Goal: Information Seeking & Learning: Stay updated

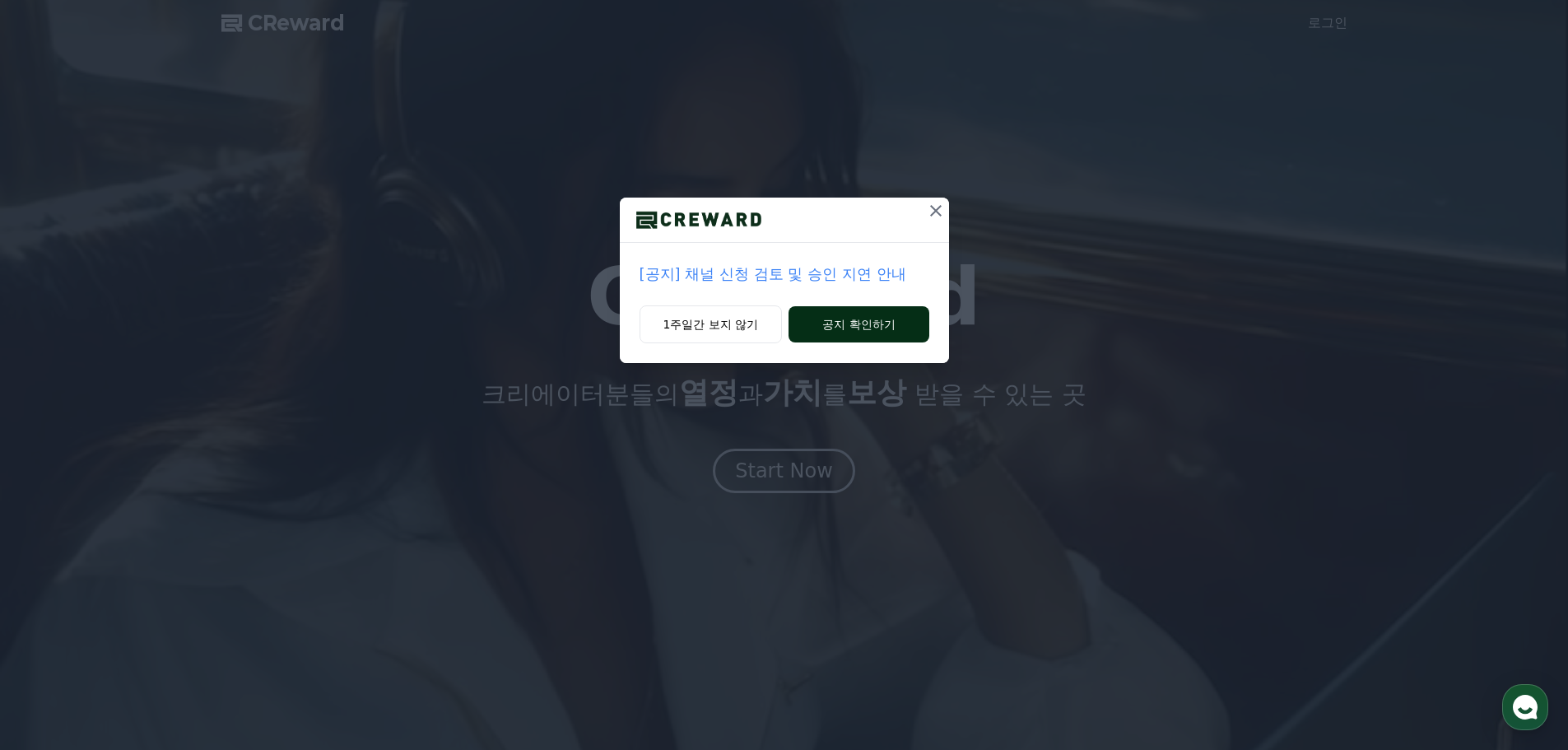
click at [884, 334] on button "공지 확인하기" at bounding box center [859, 324] width 140 height 37
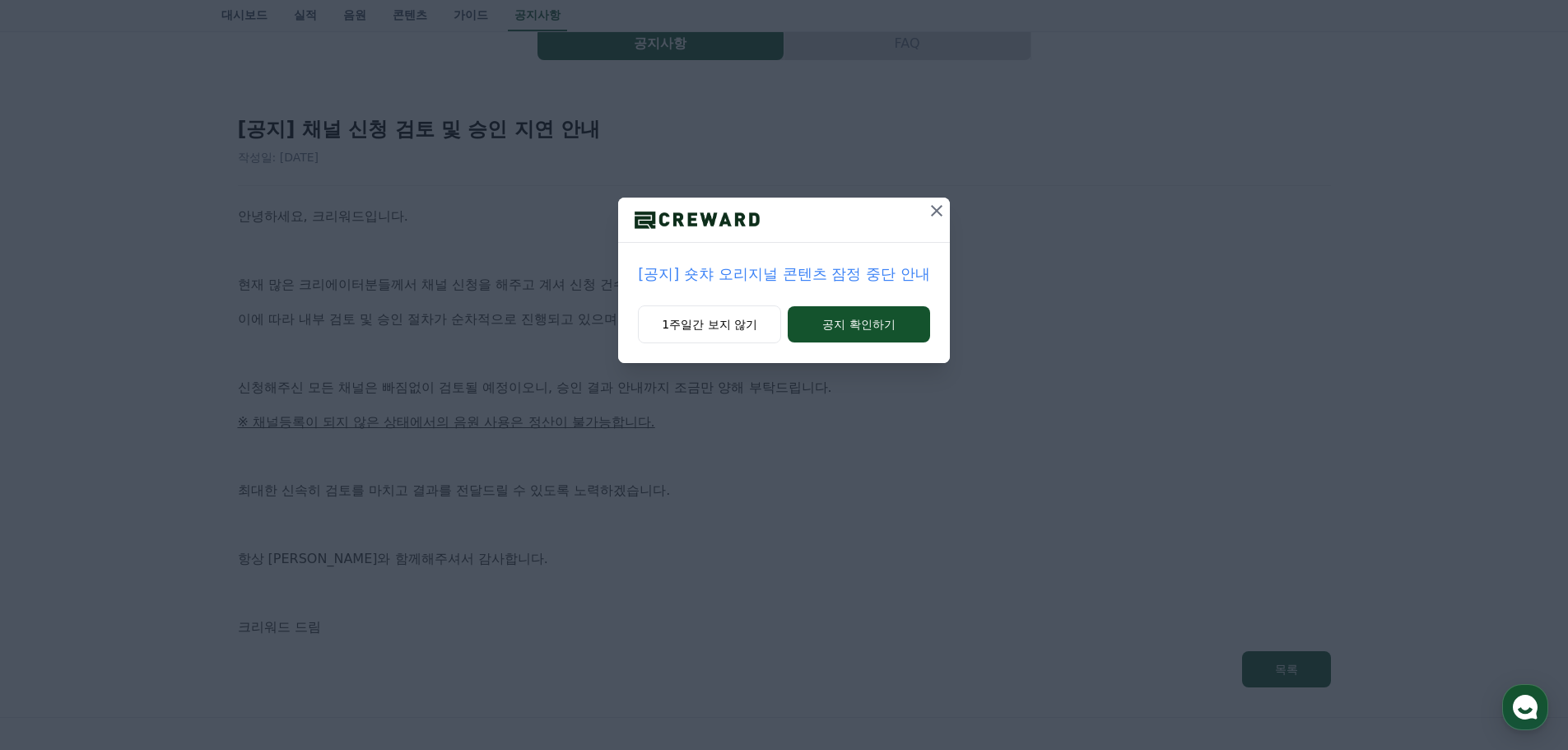
scroll to position [83, 0]
click at [873, 333] on button "공지 확인하기" at bounding box center [859, 324] width 142 height 37
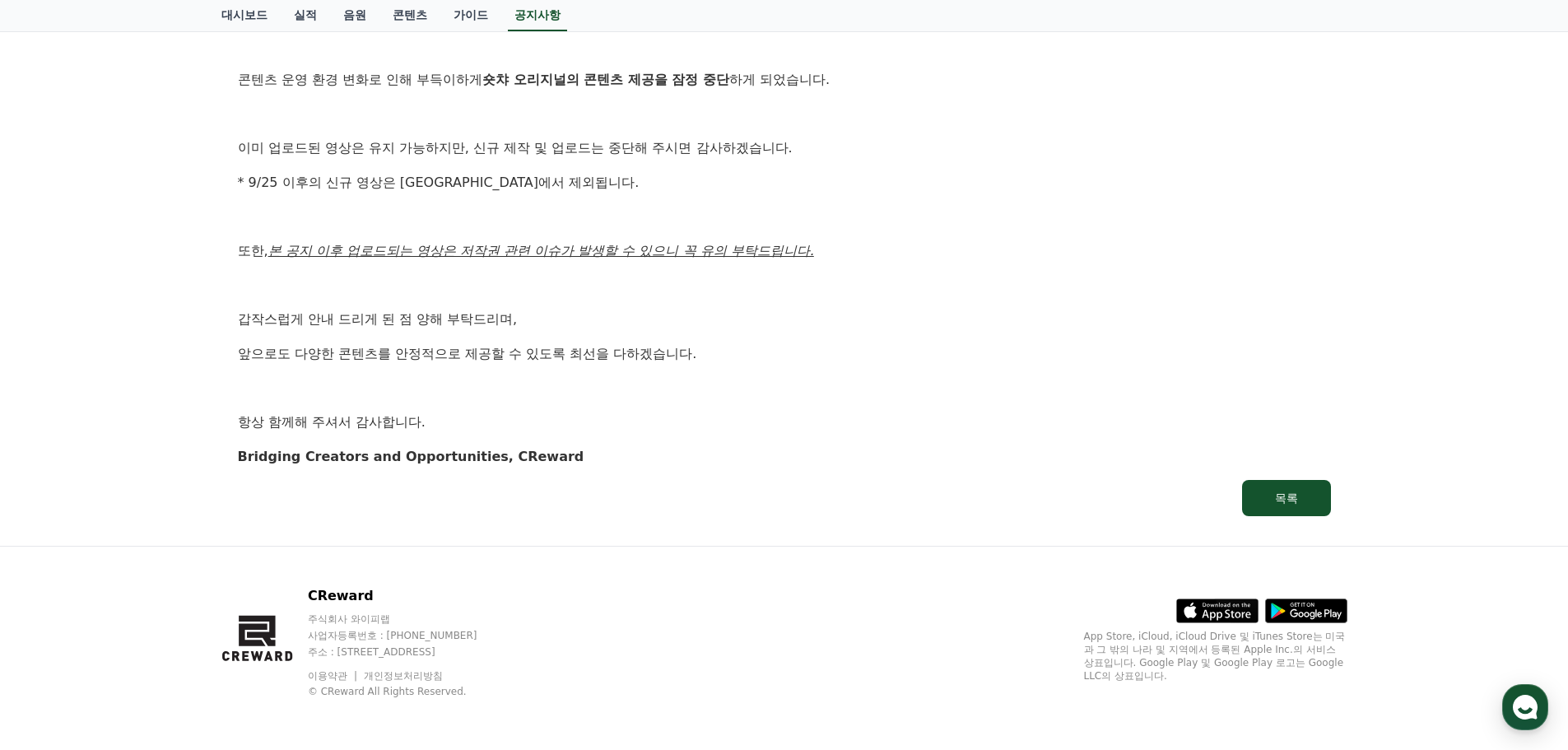
scroll to position [284, 0]
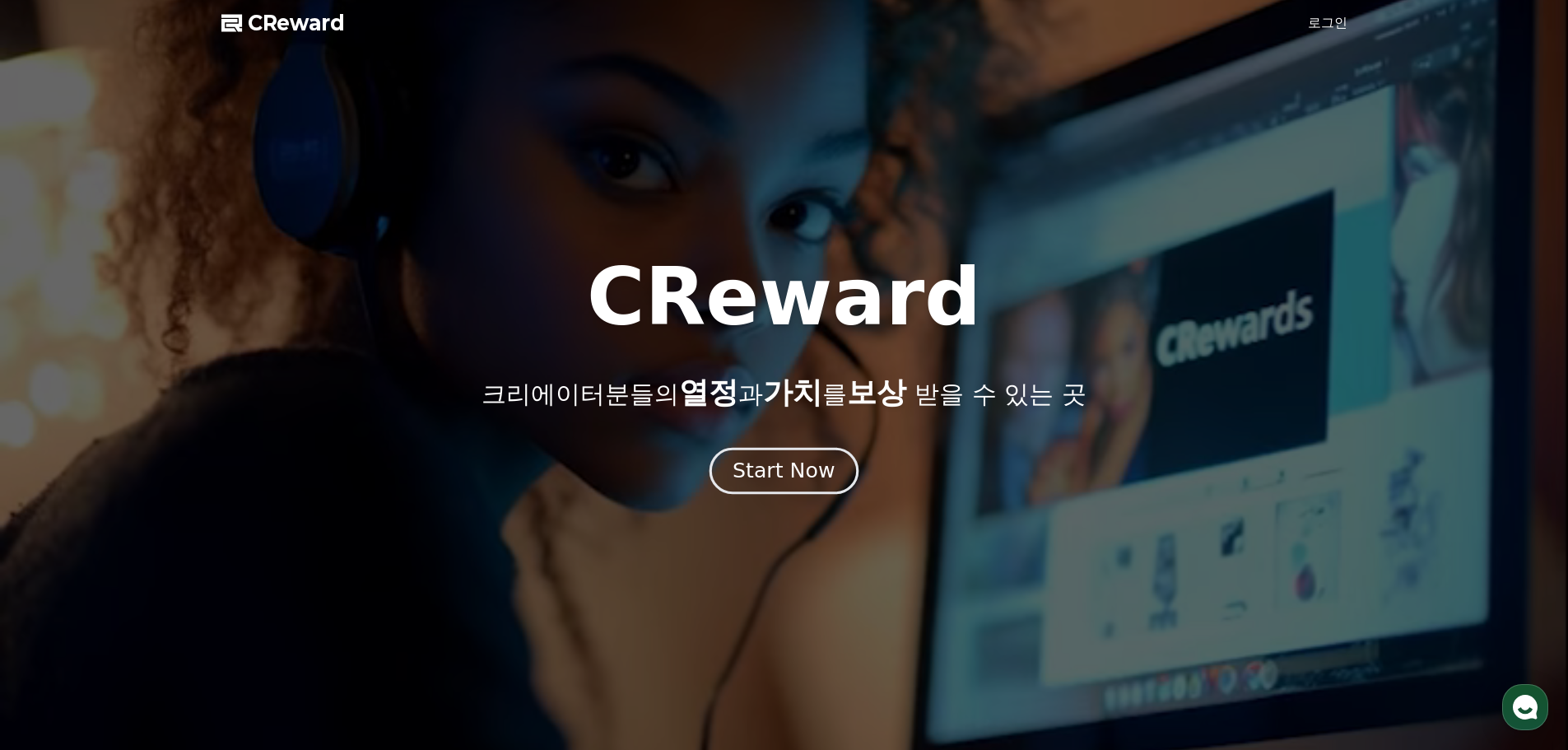
click at [819, 463] on div "Start Now" at bounding box center [784, 471] width 102 height 28
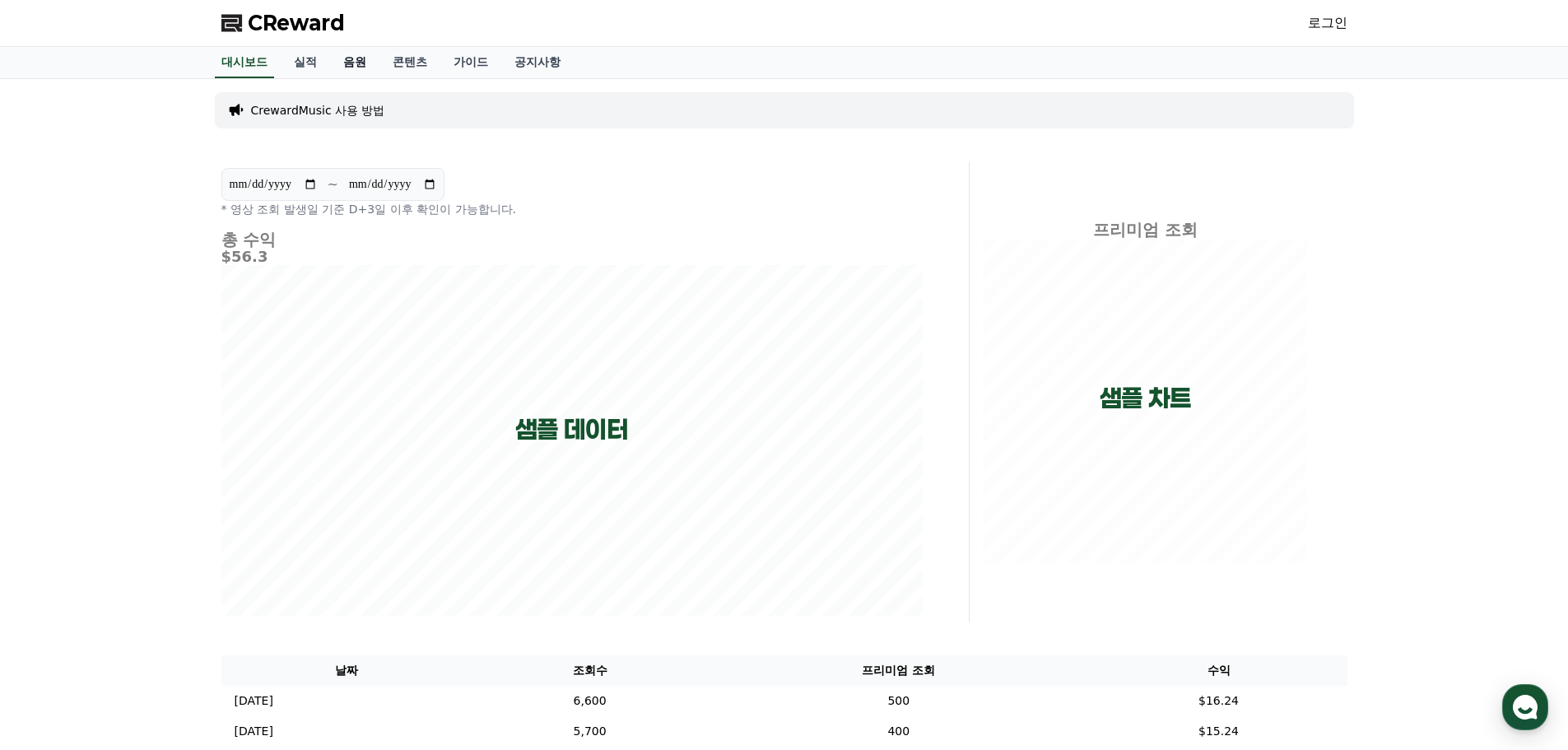
click at [363, 61] on link "음원" at bounding box center [355, 62] width 49 height 31
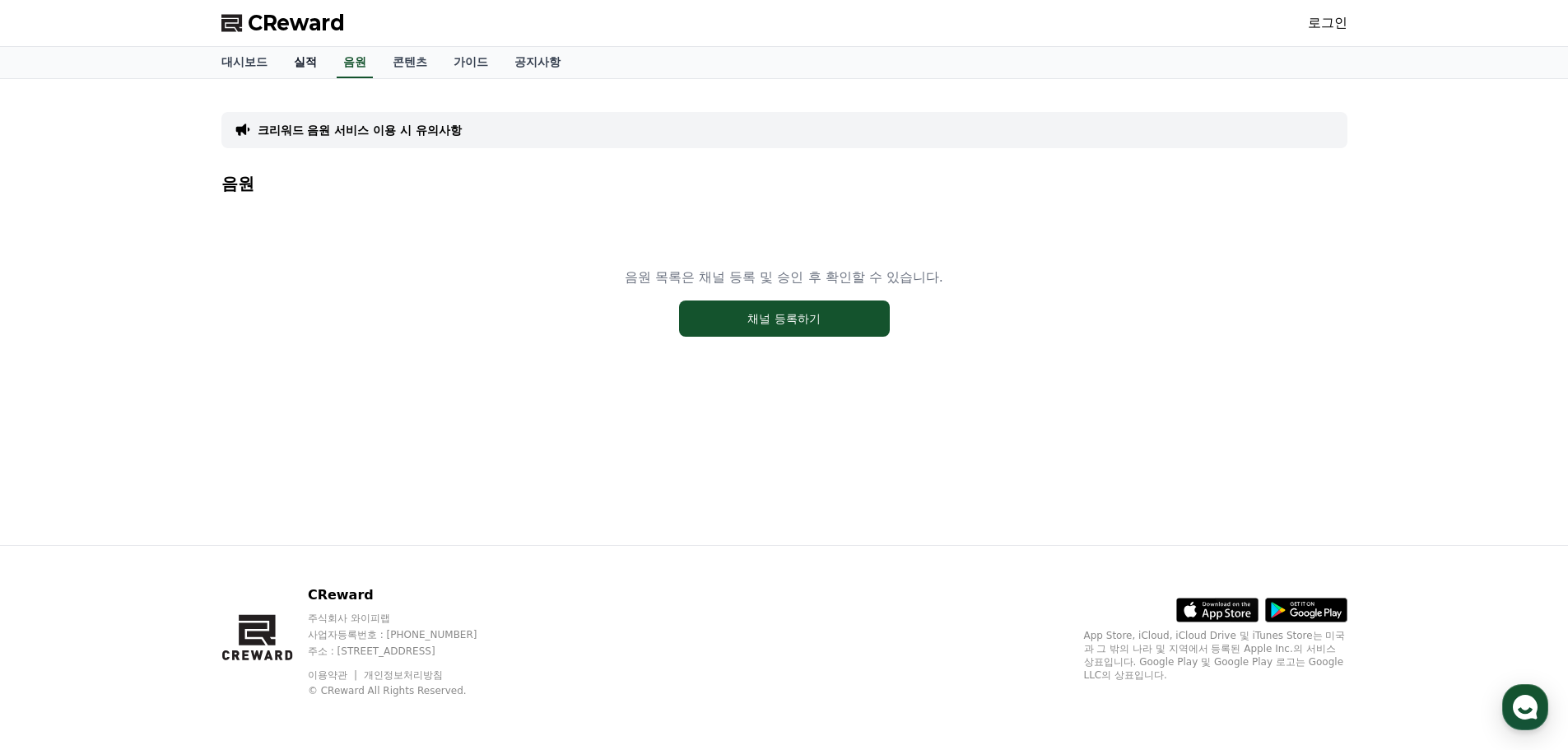
click at [295, 57] on link "실적" at bounding box center [306, 62] width 49 height 31
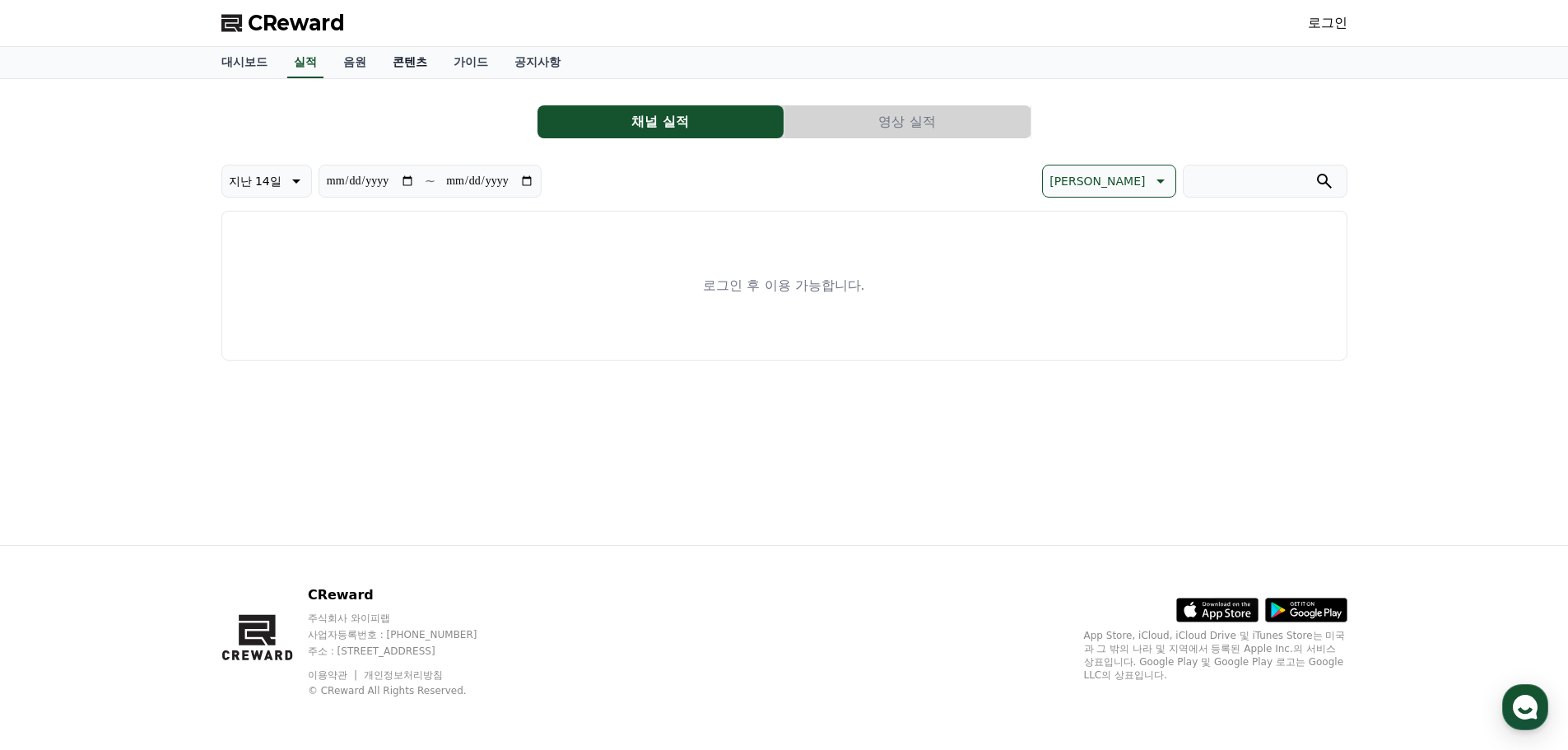
click at [421, 60] on link "콘텐츠" at bounding box center [410, 62] width 61 height 31
click at [489, 60] on link "가이드" at bounding box center [471, 62] width 61 height 31
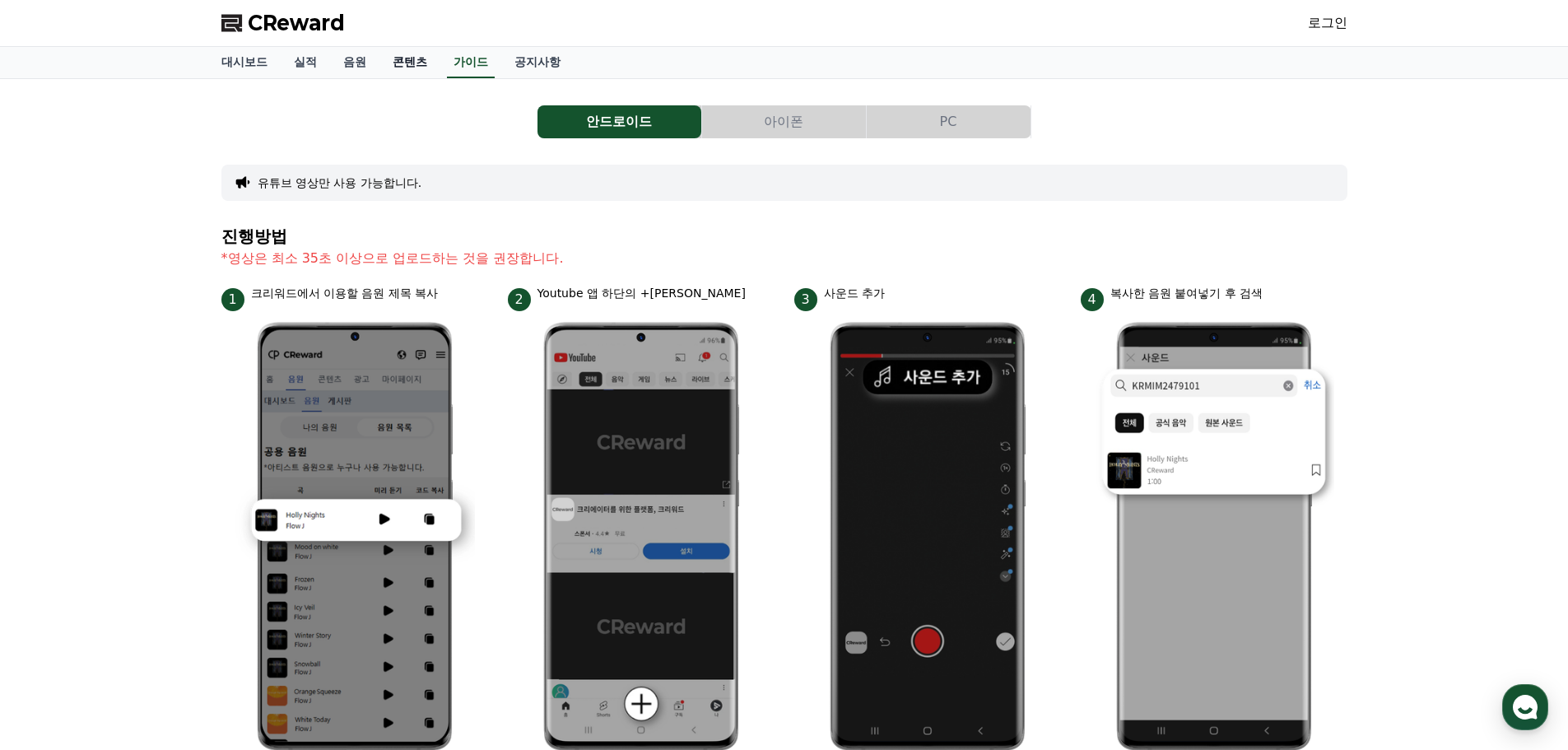
click at [416, 61] on link "콘텐츠" at bounding box center [410, 62] width 61 height 31
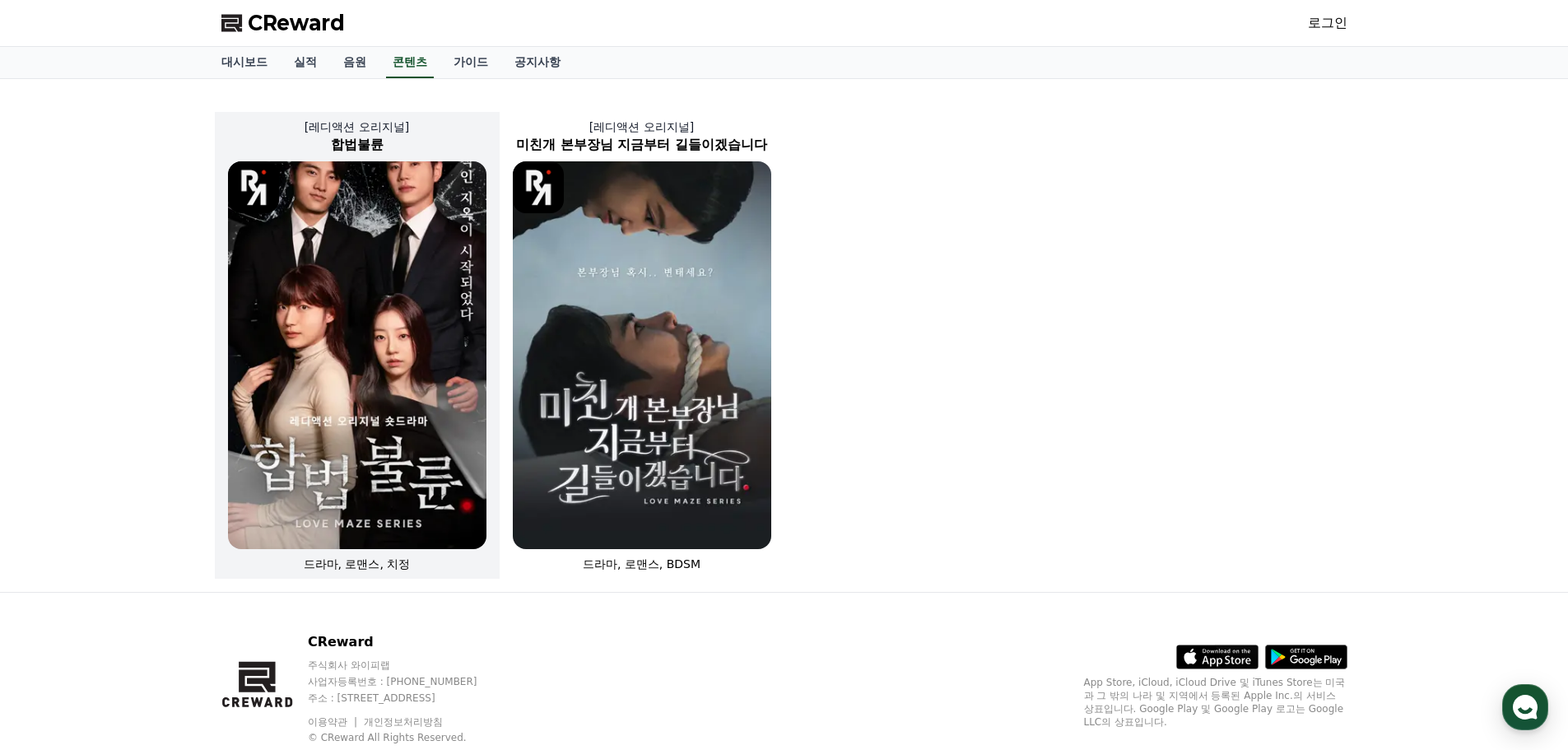
click at [399, 226] on img at bounding box center [358, 356] width 259 height 388
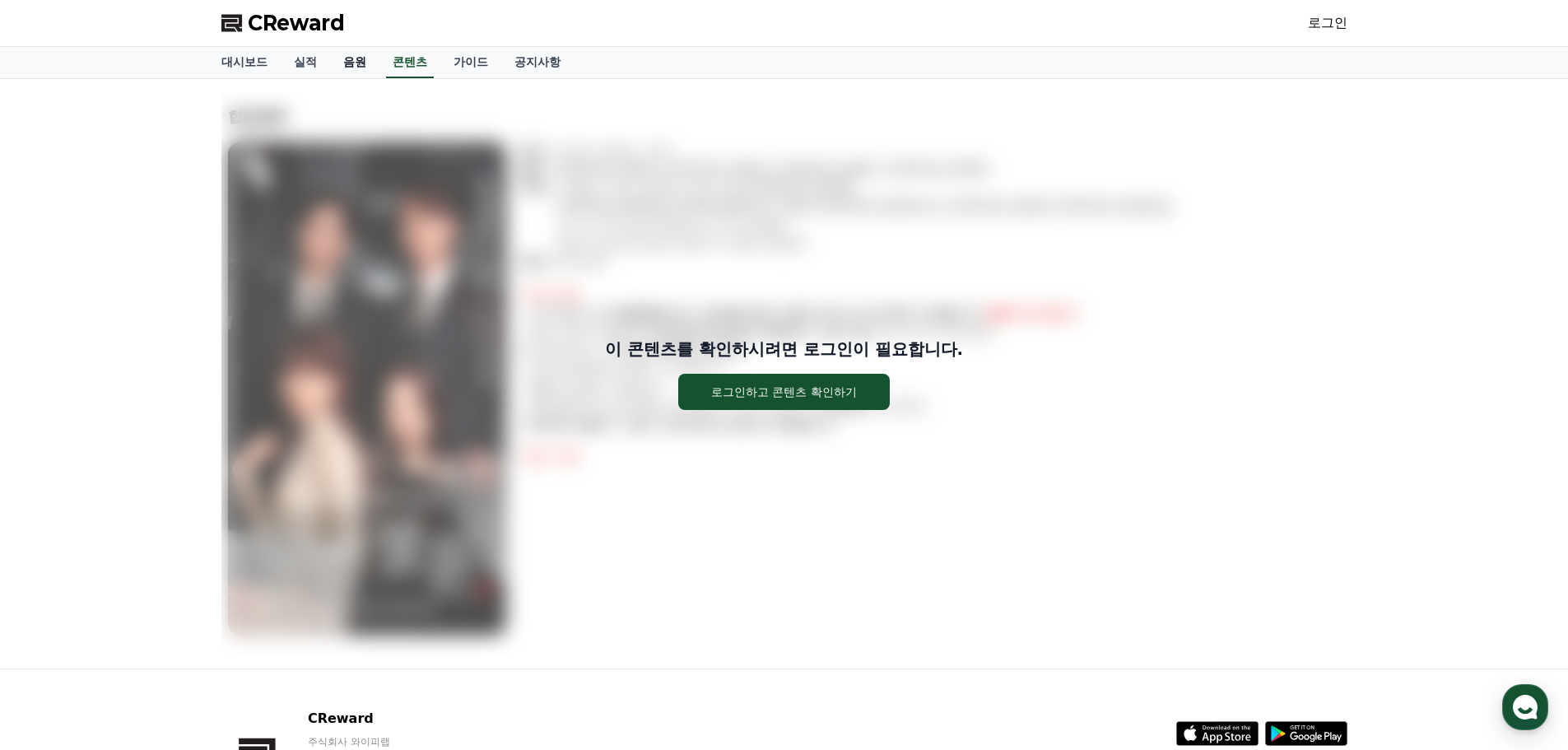
click at [354, 61] on link "음원" at bounding box center [355, 62] width 49 height 31
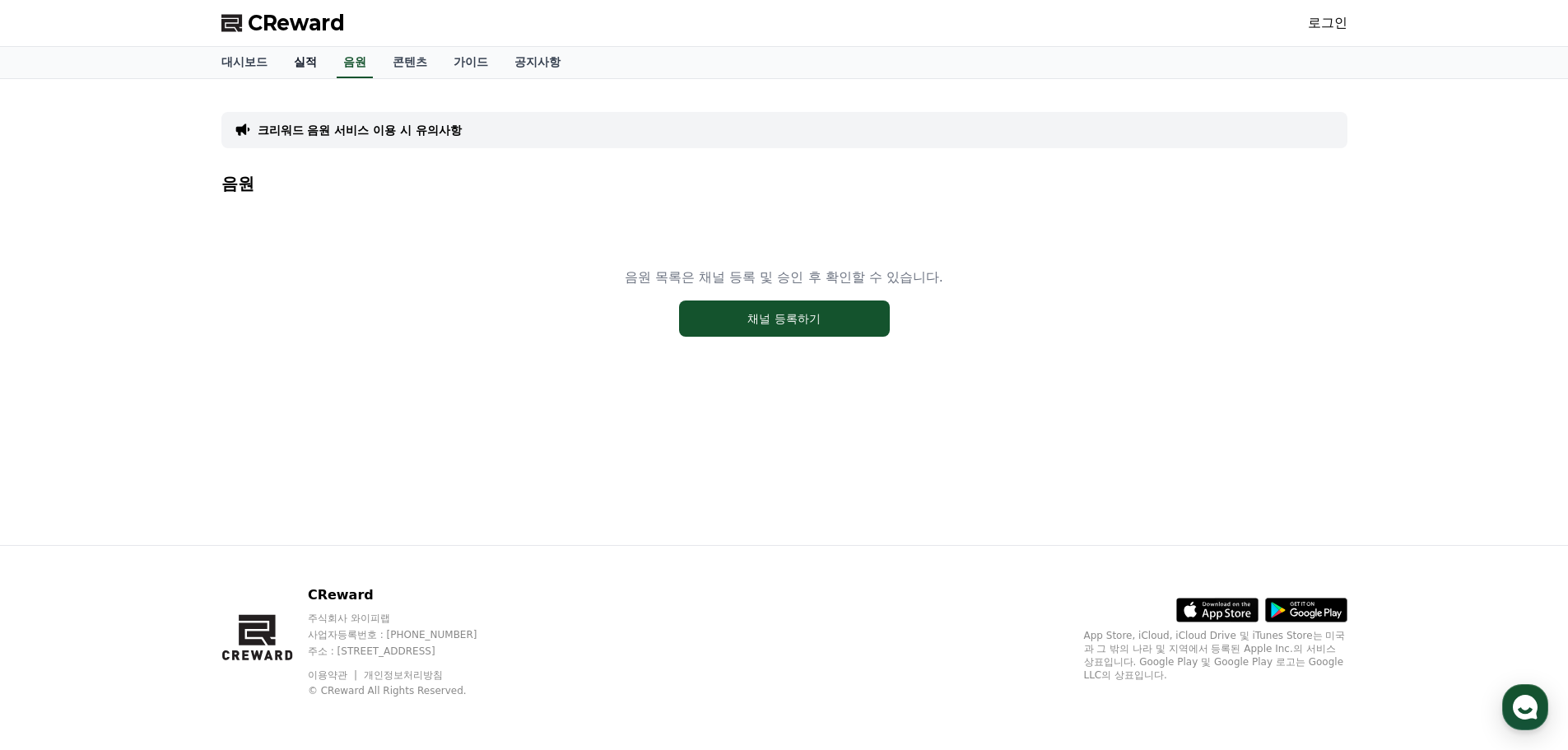
click at [293, 60] on link "실적" at bounding box center [306, 62] width 49 height 31
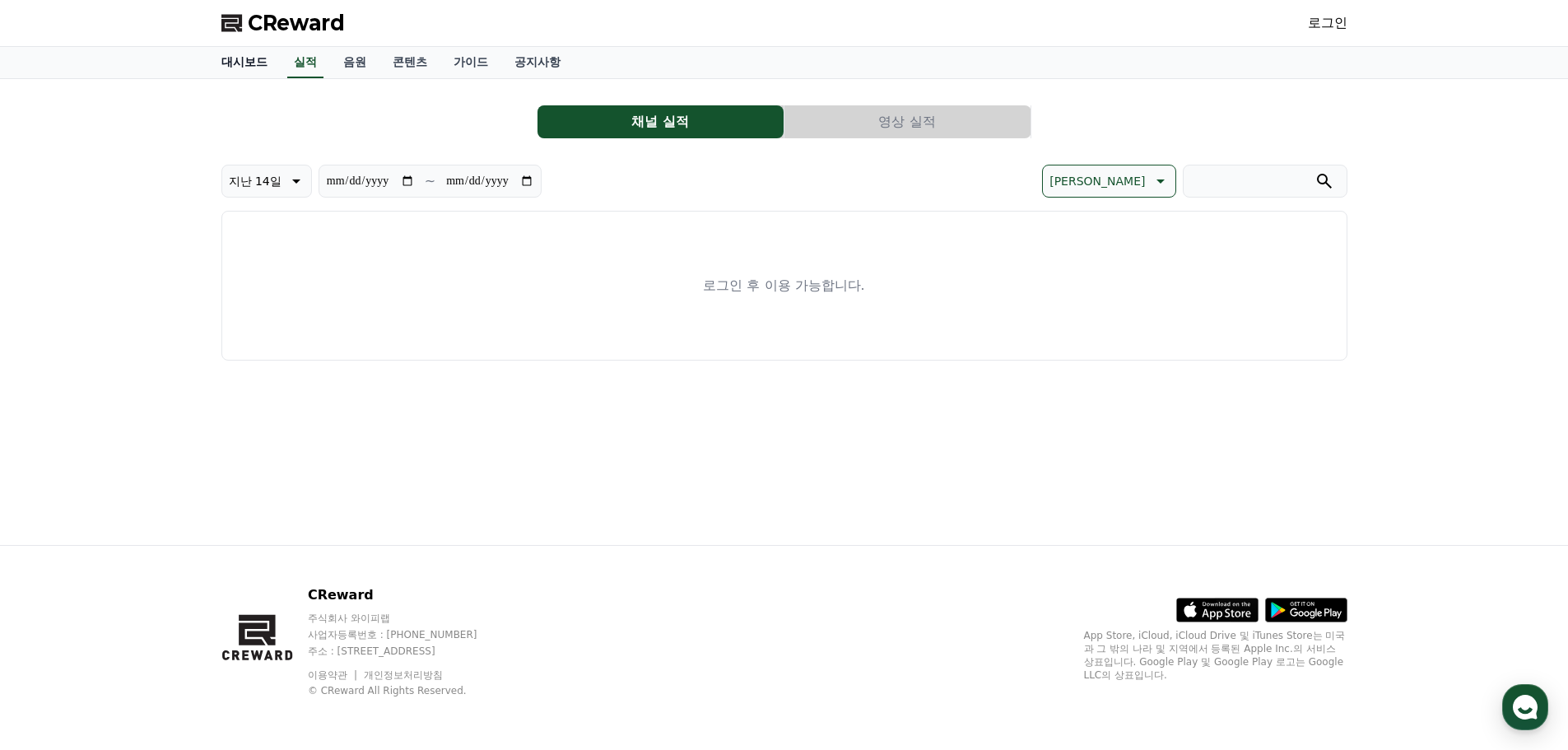
click at [250, 63] on link "대시보드" at bounding box center [244, 62] width 72 height 31
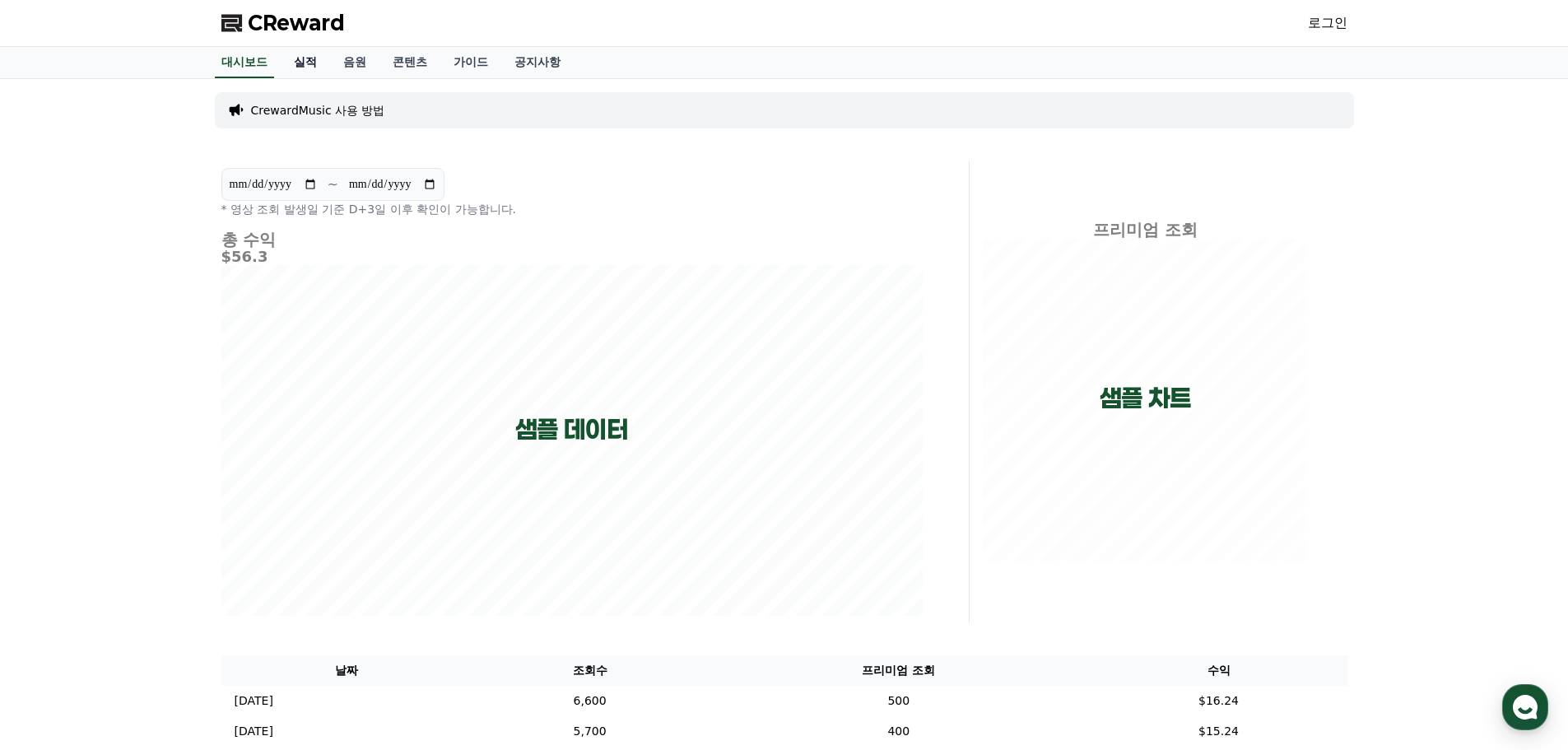
click at [318, 60] on link "실적" at bounding box center [306, 62] width 49 height 31
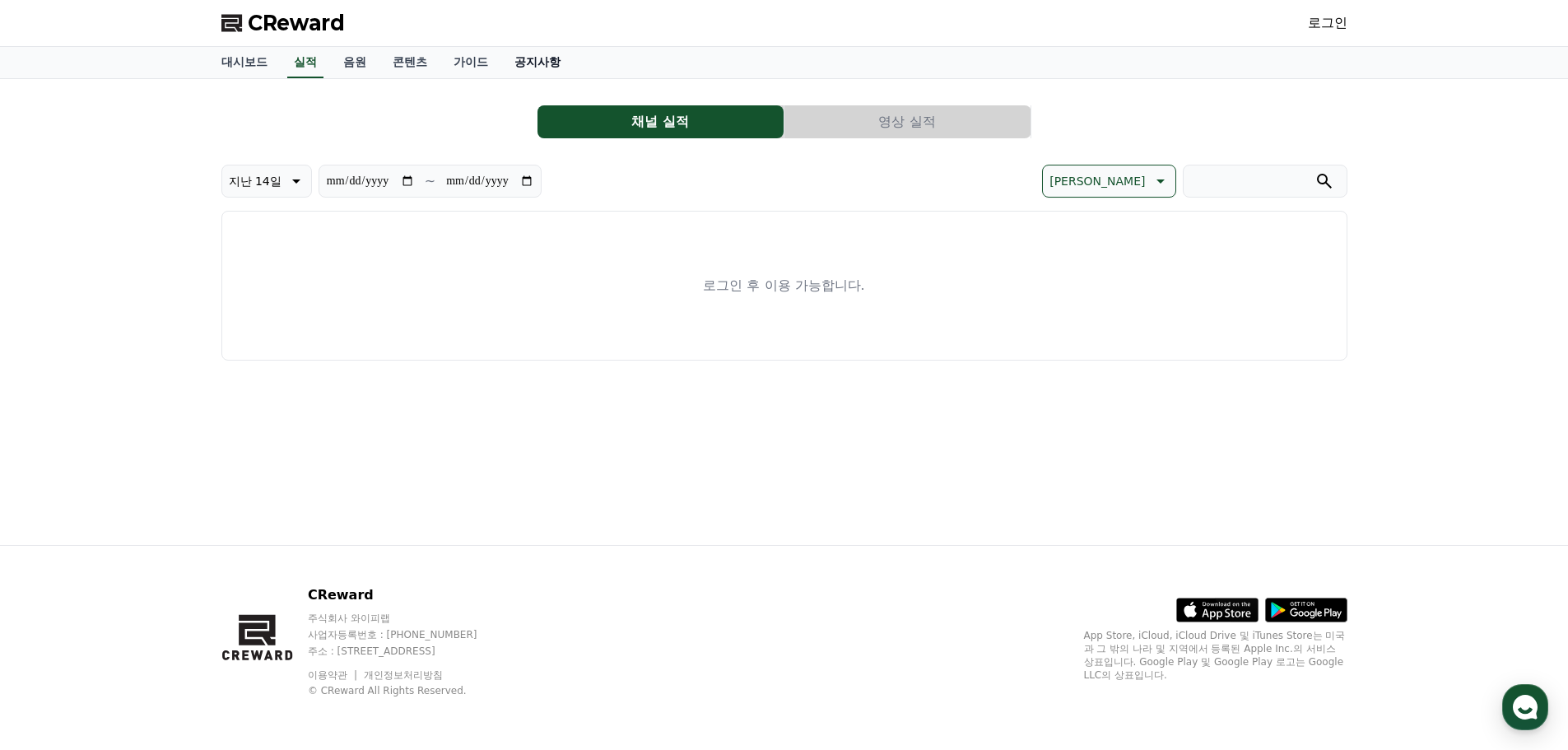
click at [537, 56] on link "공지사항" at bounding box center [537, 62] width 72 height 31
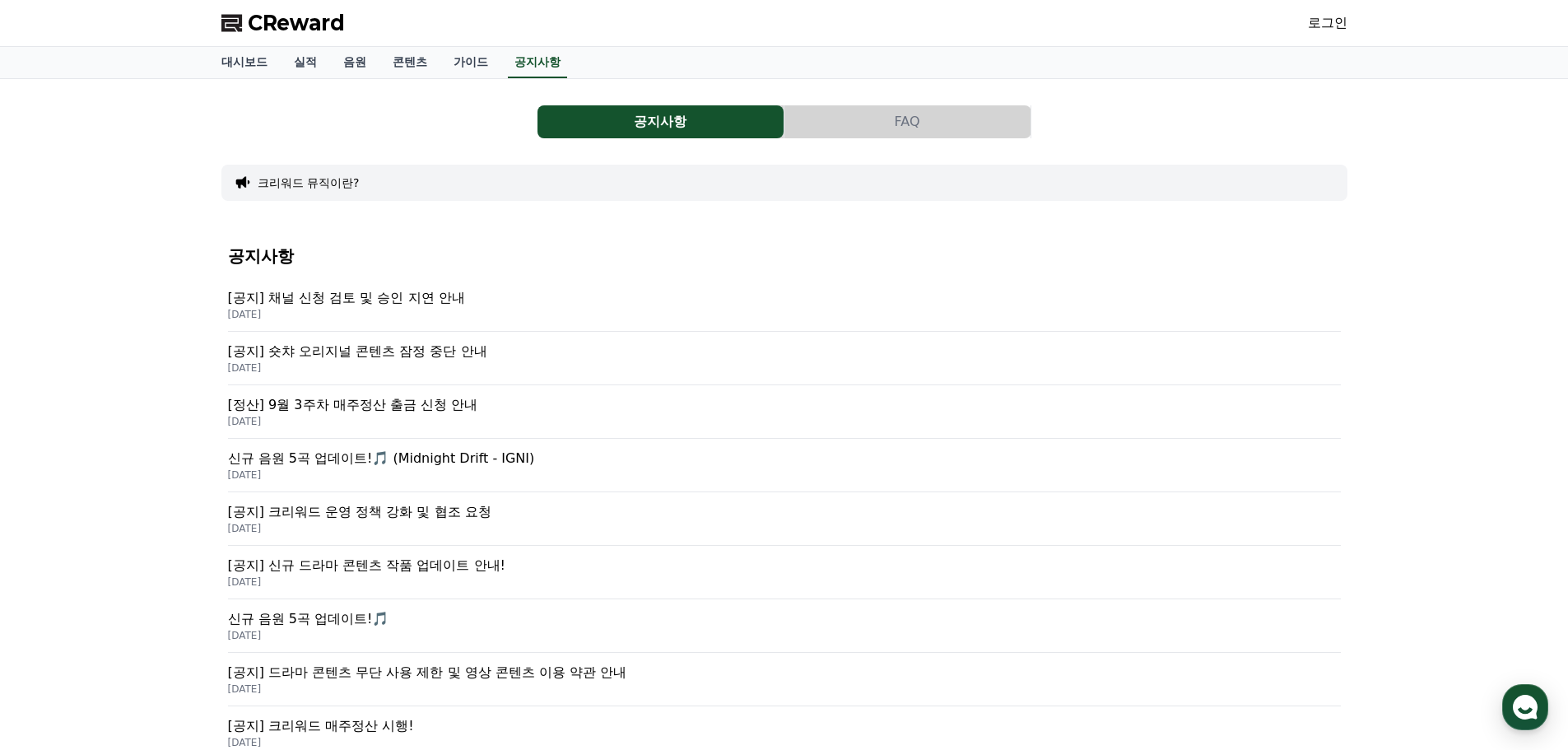
click at [472, 464] on p "신규 음원 5곡 업데이트!🎵 (Midnight Drift - IGNI)" at bounding box center [785, 458] width 1113 height 20
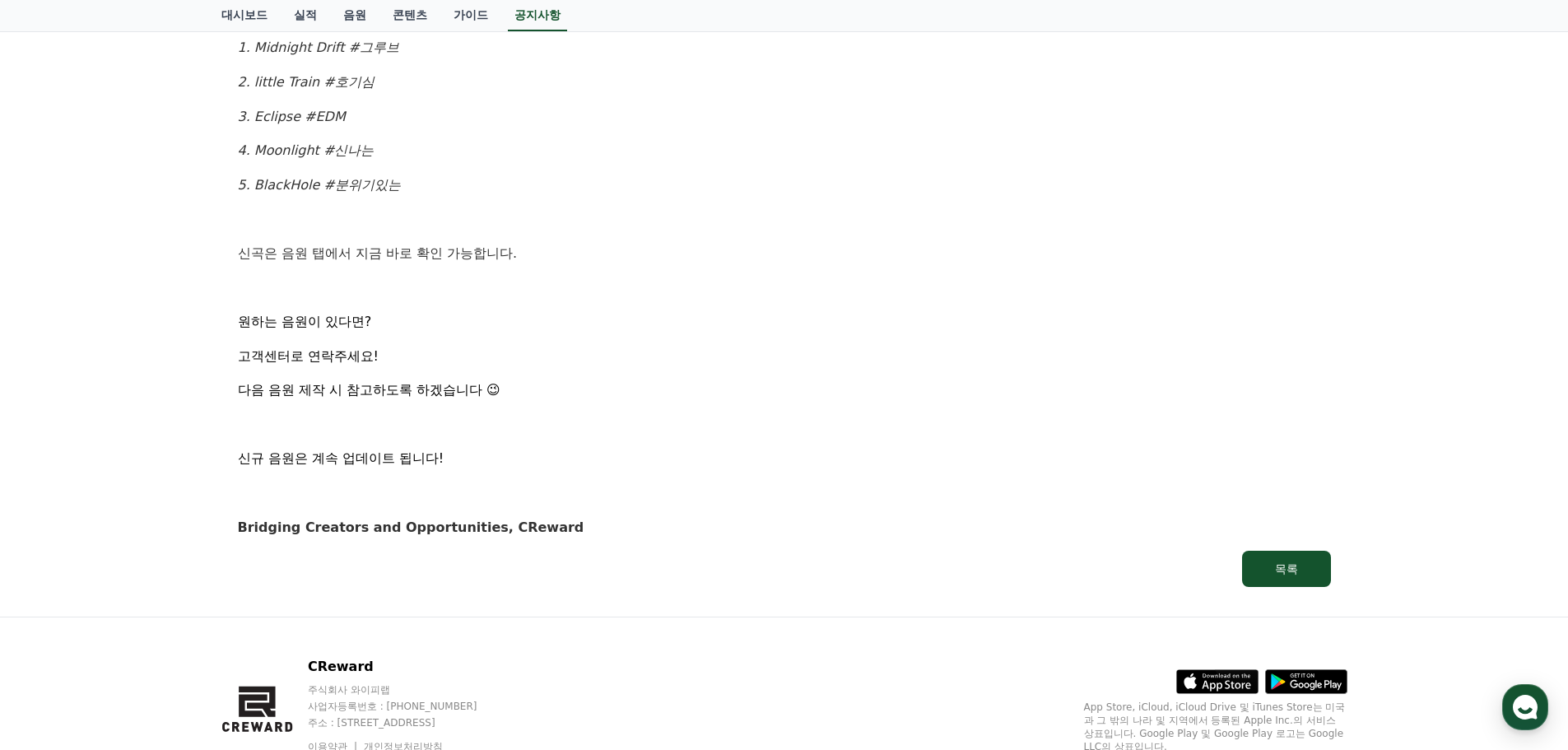
scroll to position [906, 0]
